Goal: Book appointment/travel/reservation

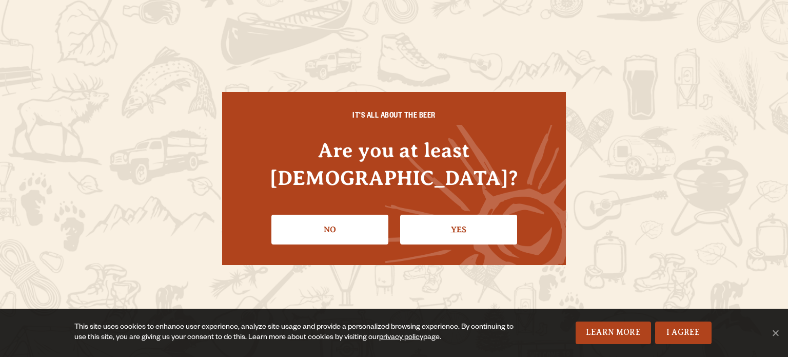
click at [450, 215] on link "Yes" at bounding box center [458, 230] width 117 height 30
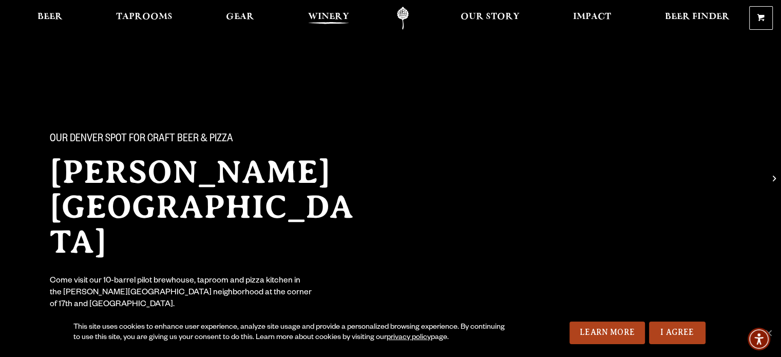
click at [312, 15] on span "Winery" at bounding box center [328, 17] width 41 height 8
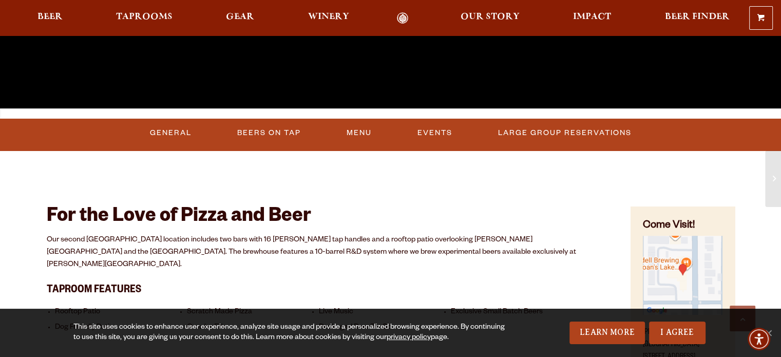
scroll to position [411, 0]
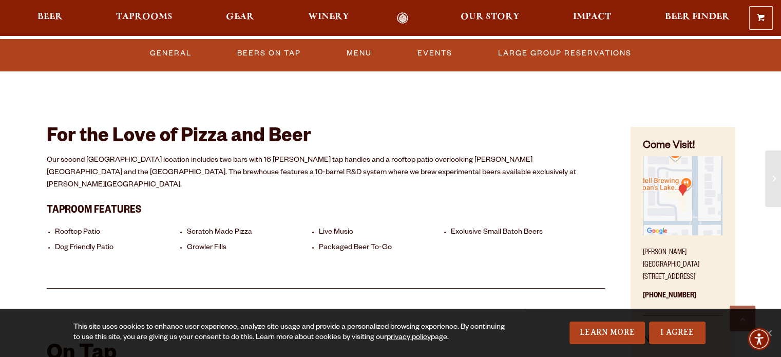
click at [242, 243] on li "Growler Fills" at bounding box center [250, 248] width 127 height 10
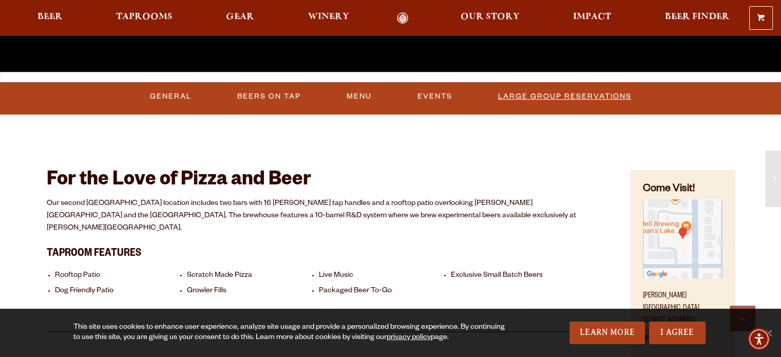
click at [532, 98] on link "Large Group Reservations" at bounding box center [565, 97] width 142 height 24
